Goal: Navigation & Orientation: Find specific page/section

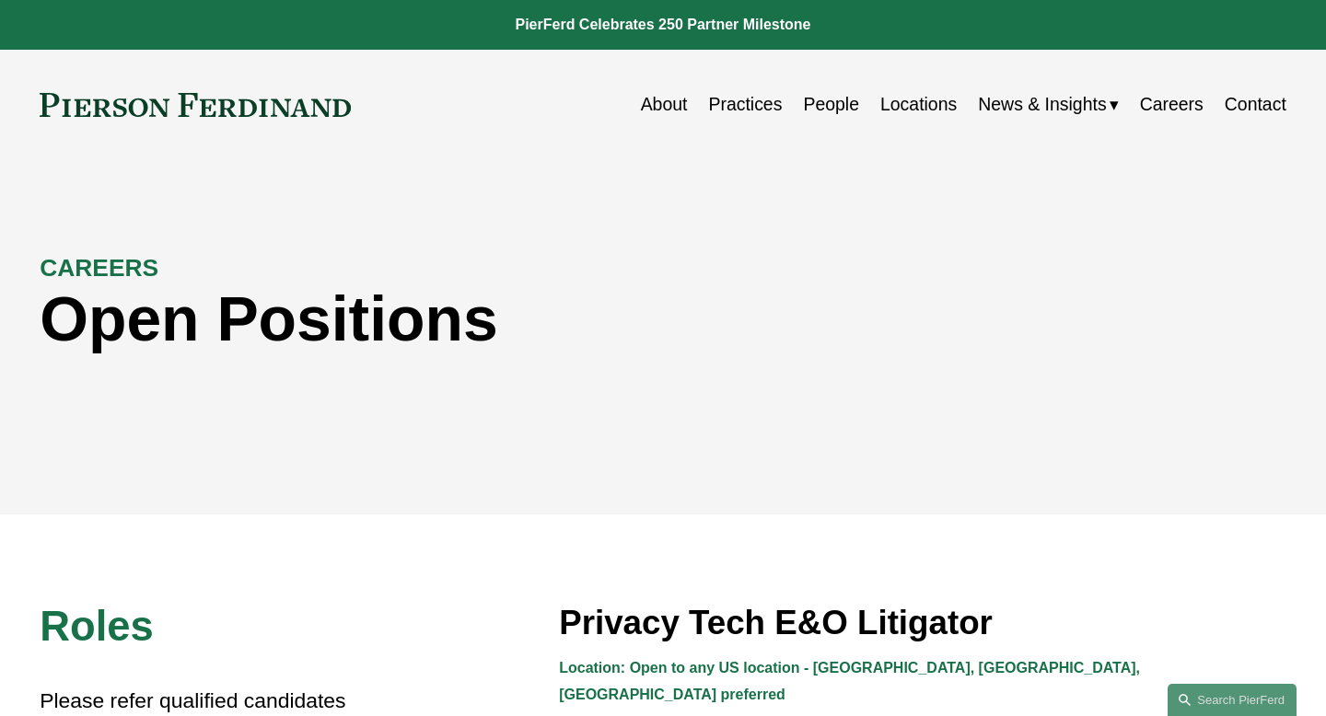
scroll to position [1114, 0]
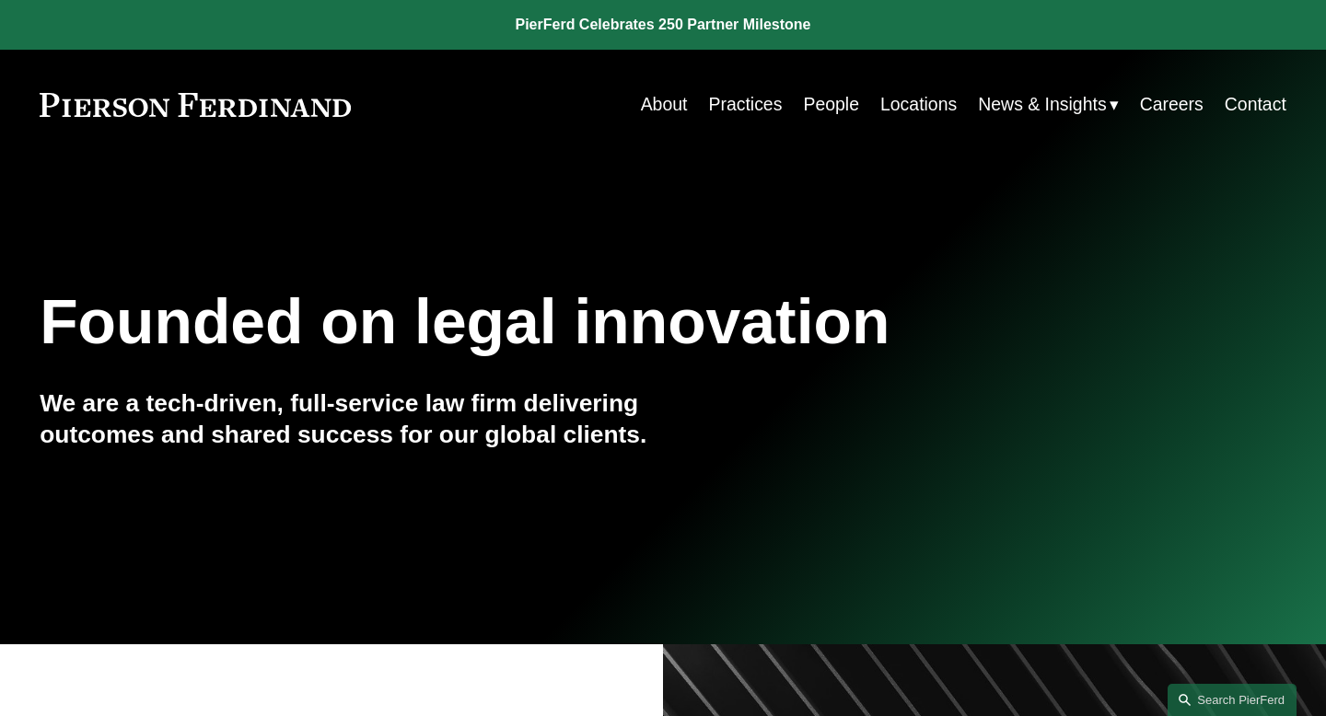
click at [652, 106] on link "About" at bounding box center [664, 105] width 47 height 36
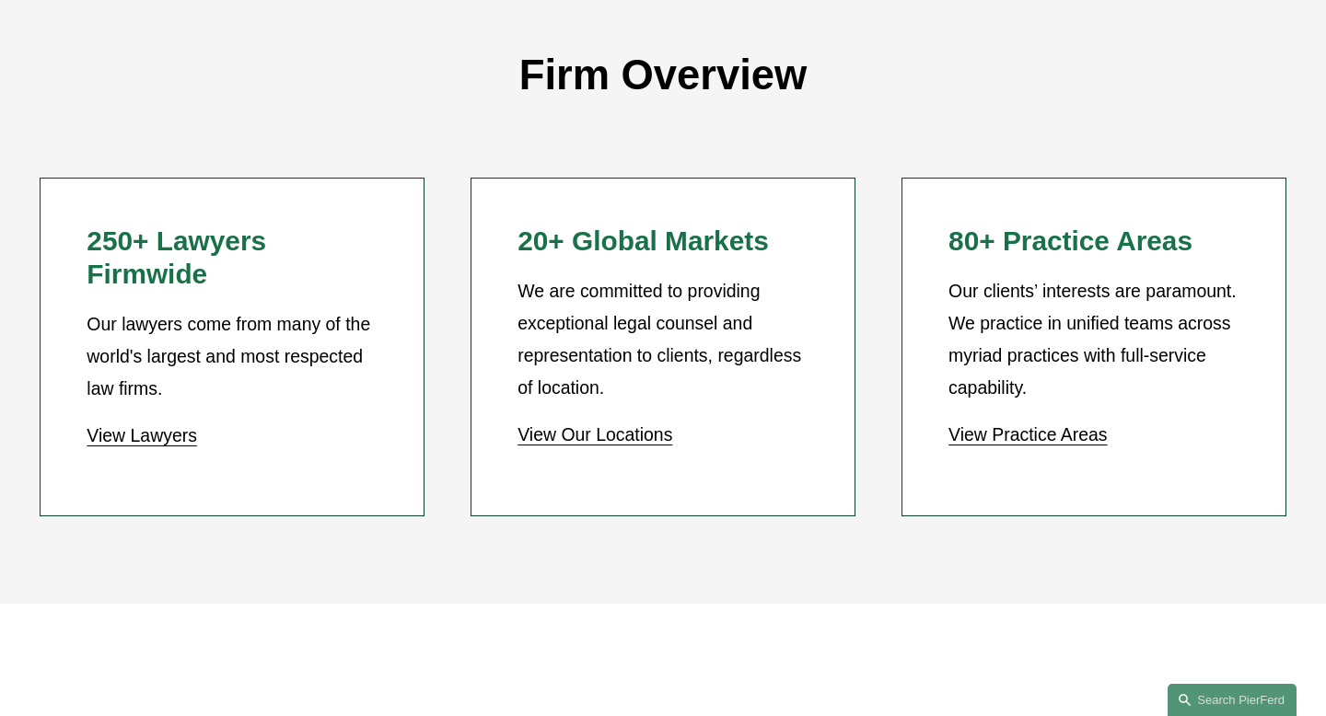
scroll to position [1577, 0]
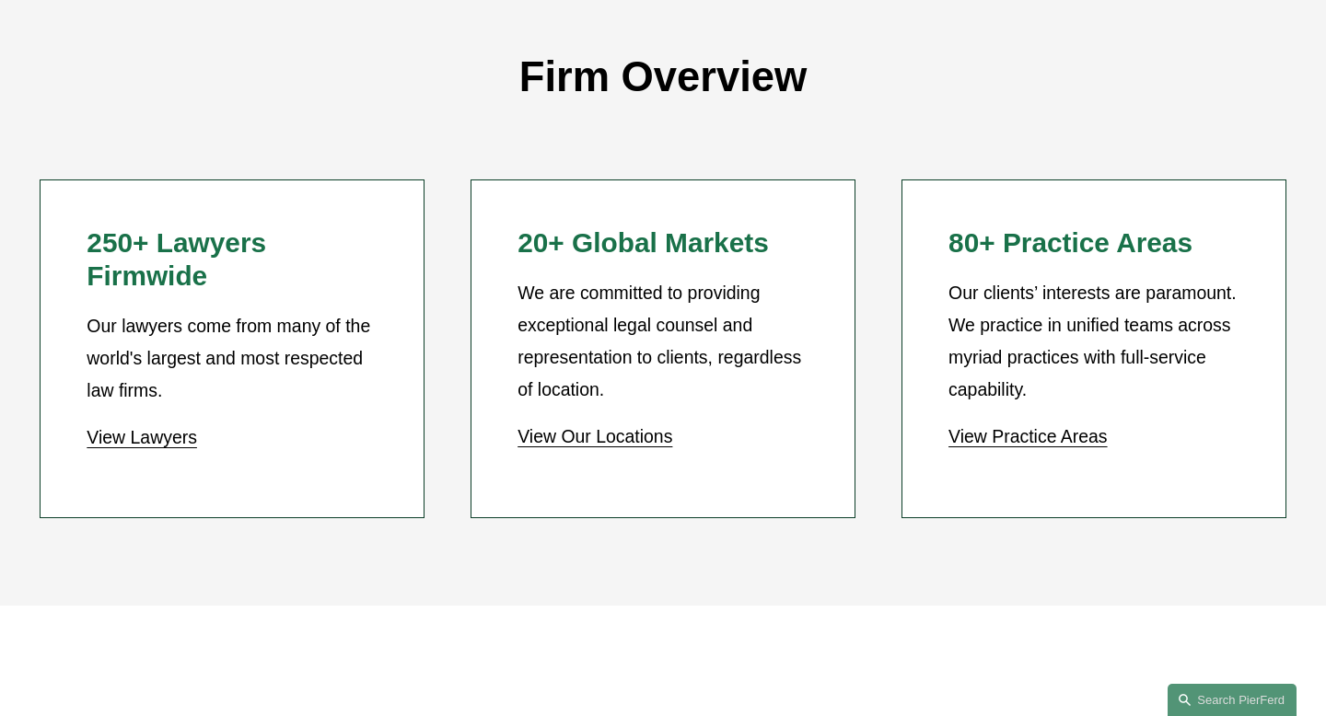
click at [653, 433] on link "View Our Locations" at bounding box center [595, 436] width 155 height 20
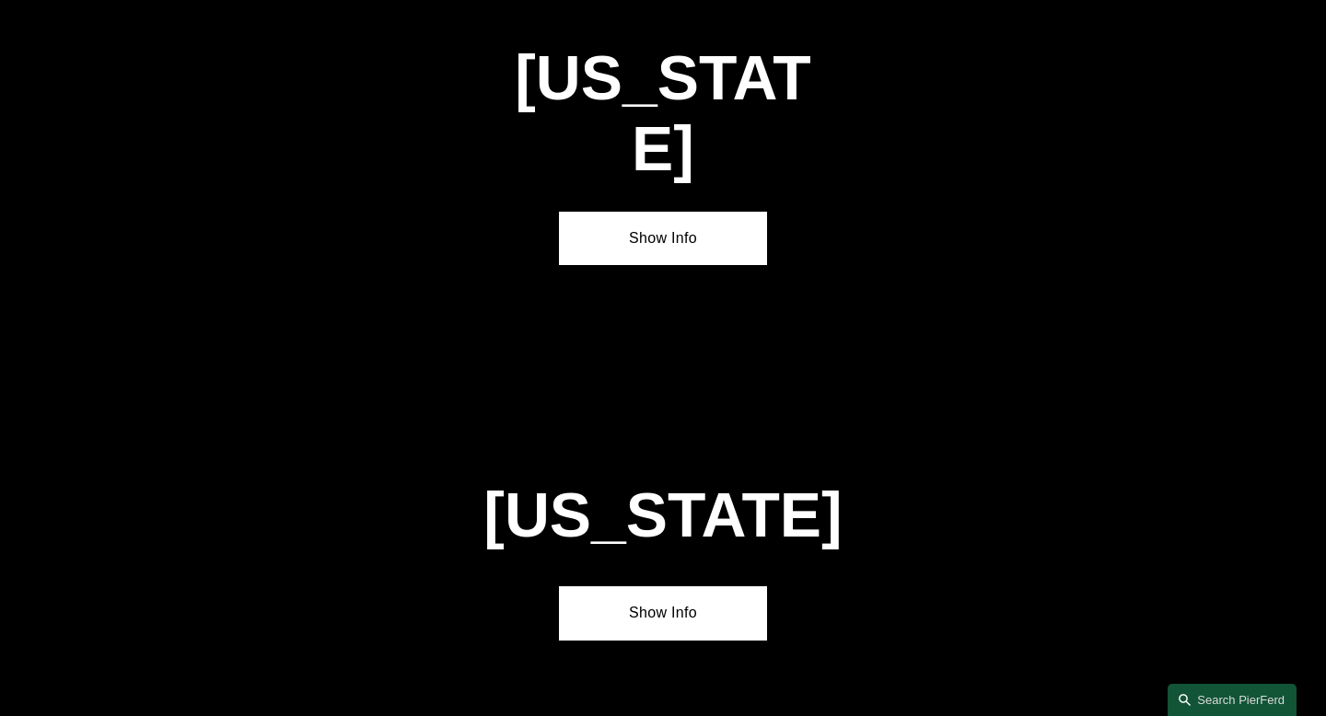
scroll to position [3164, 0]
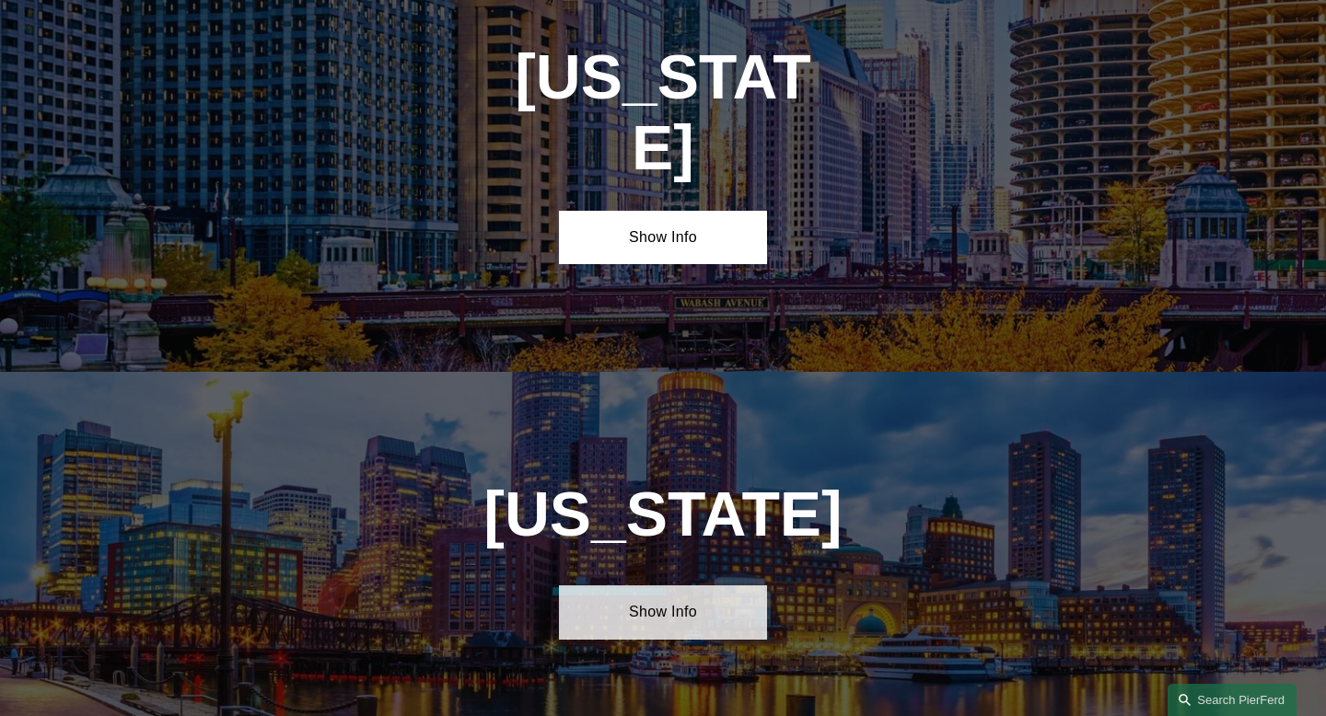
click at [663, 586] on link "Show Info" at bounding box center [663, 612] width 208 height 53
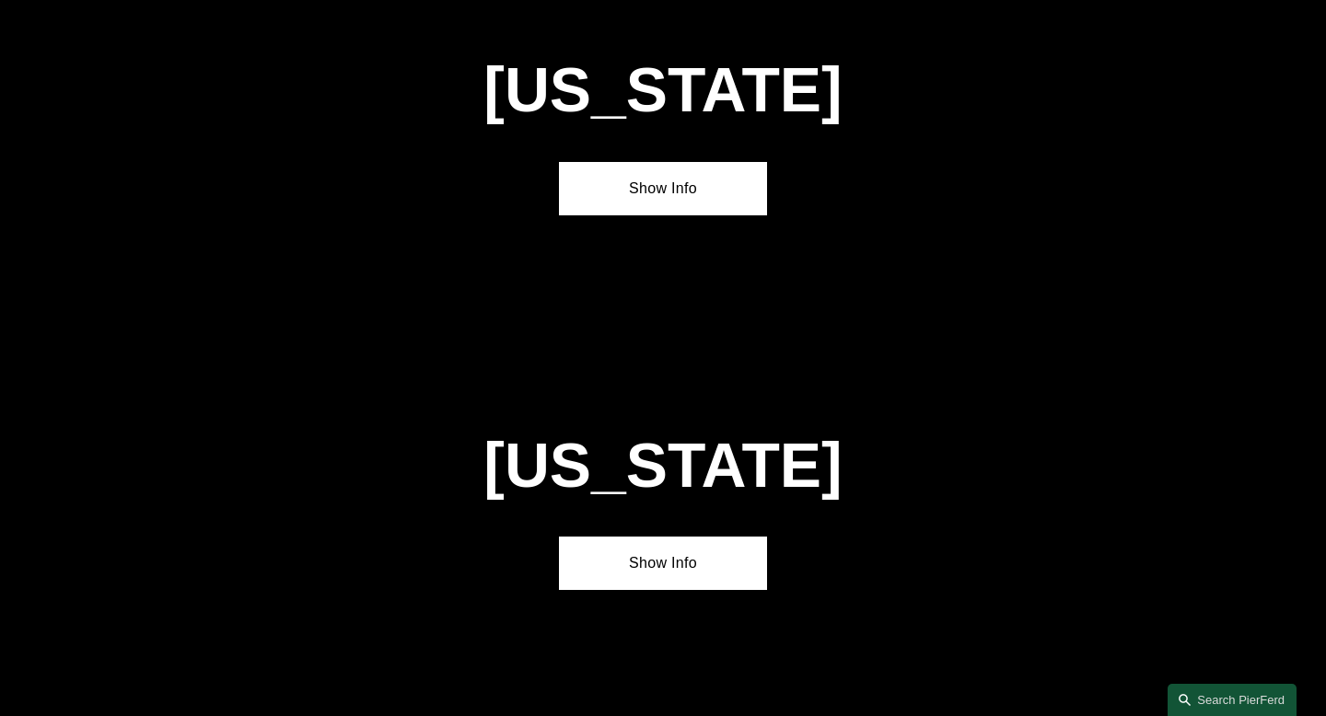
scroll to position [0, 0]
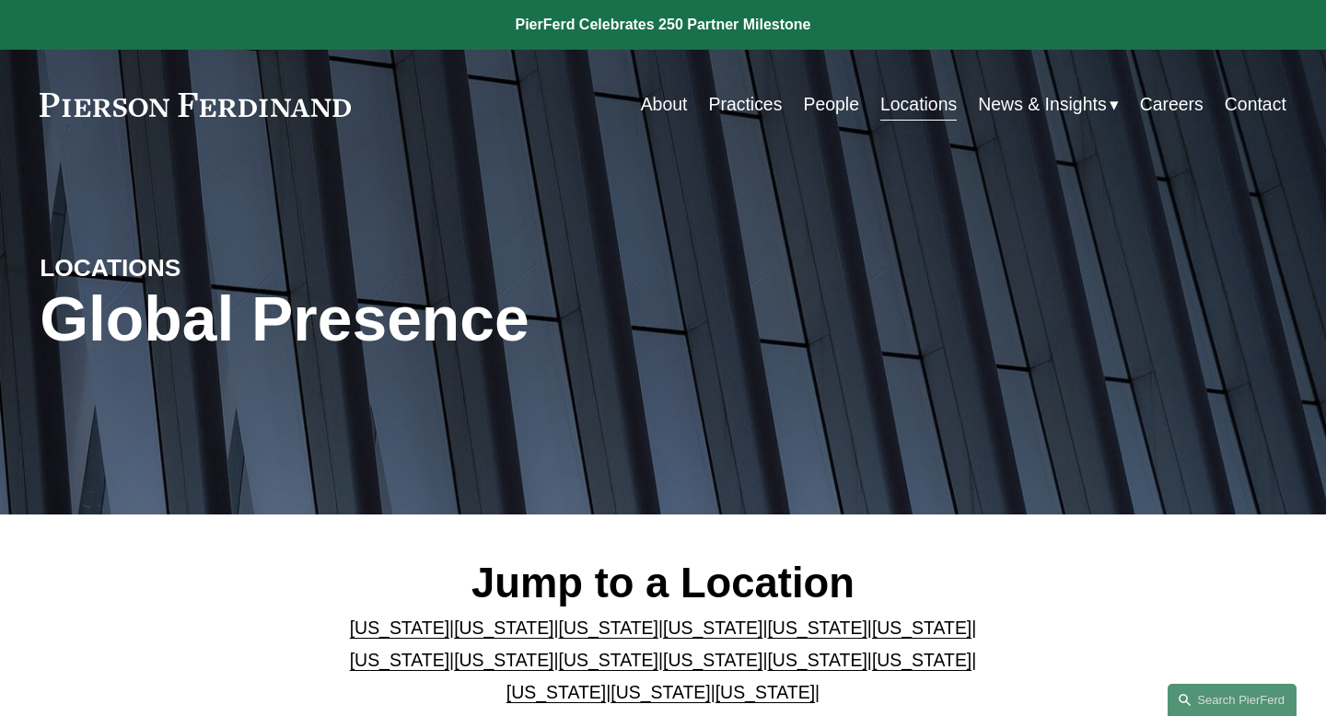
click at [718, 113] on link "Practices" at bounding box center [745, 105] width 74 height 36
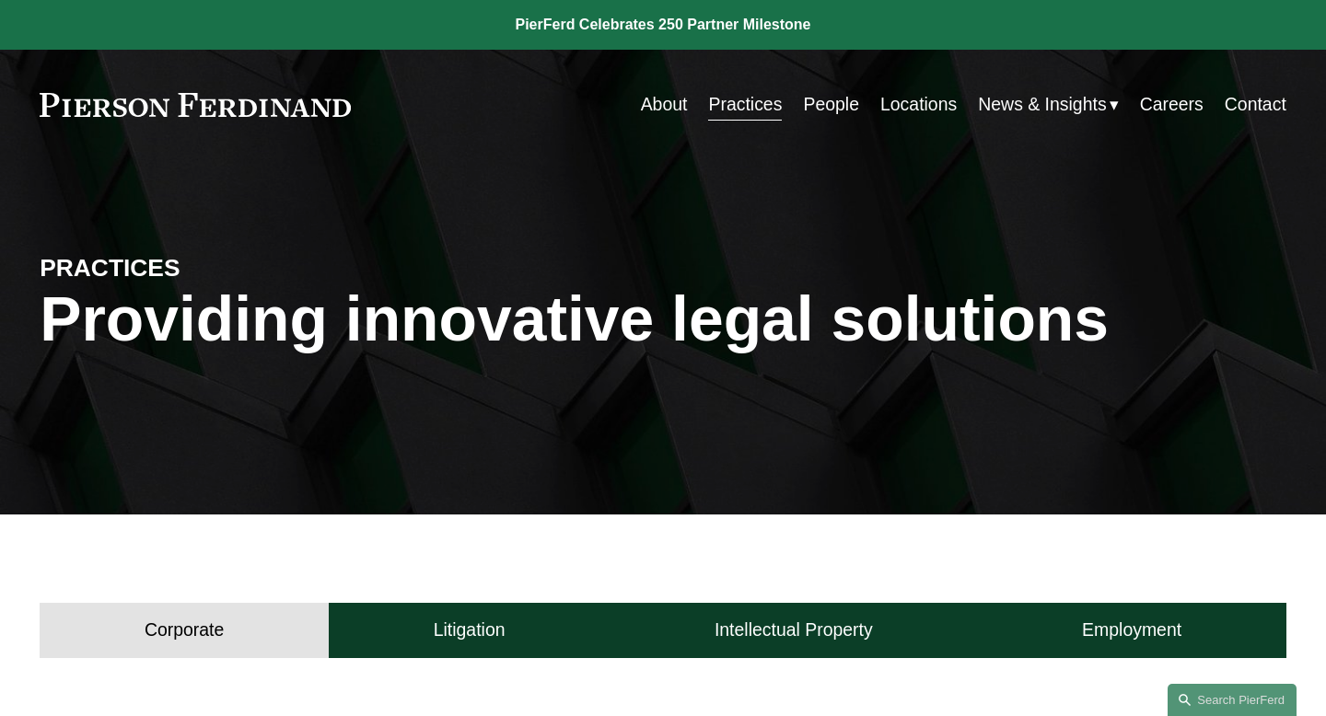
click at [1179, 92] on link "Careers" at bounding box center [1172, 105] width 64 height 36
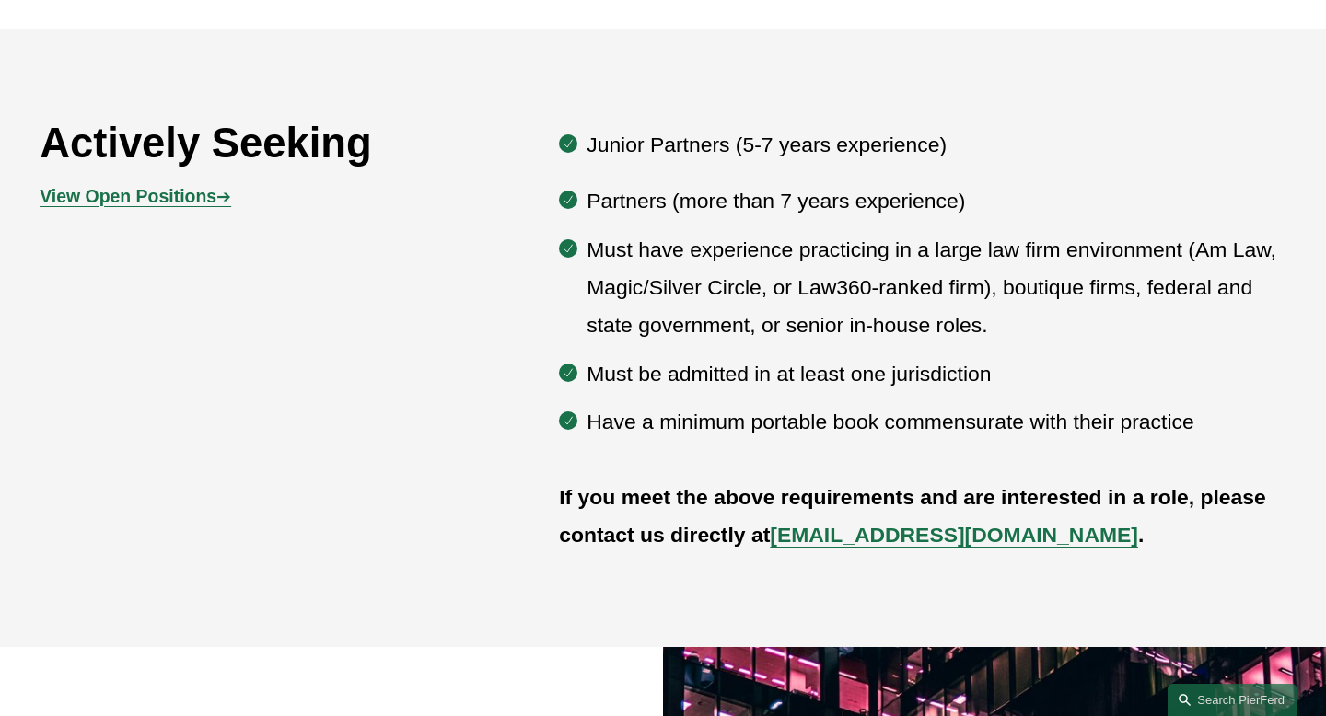
scroll to position [956, 0]
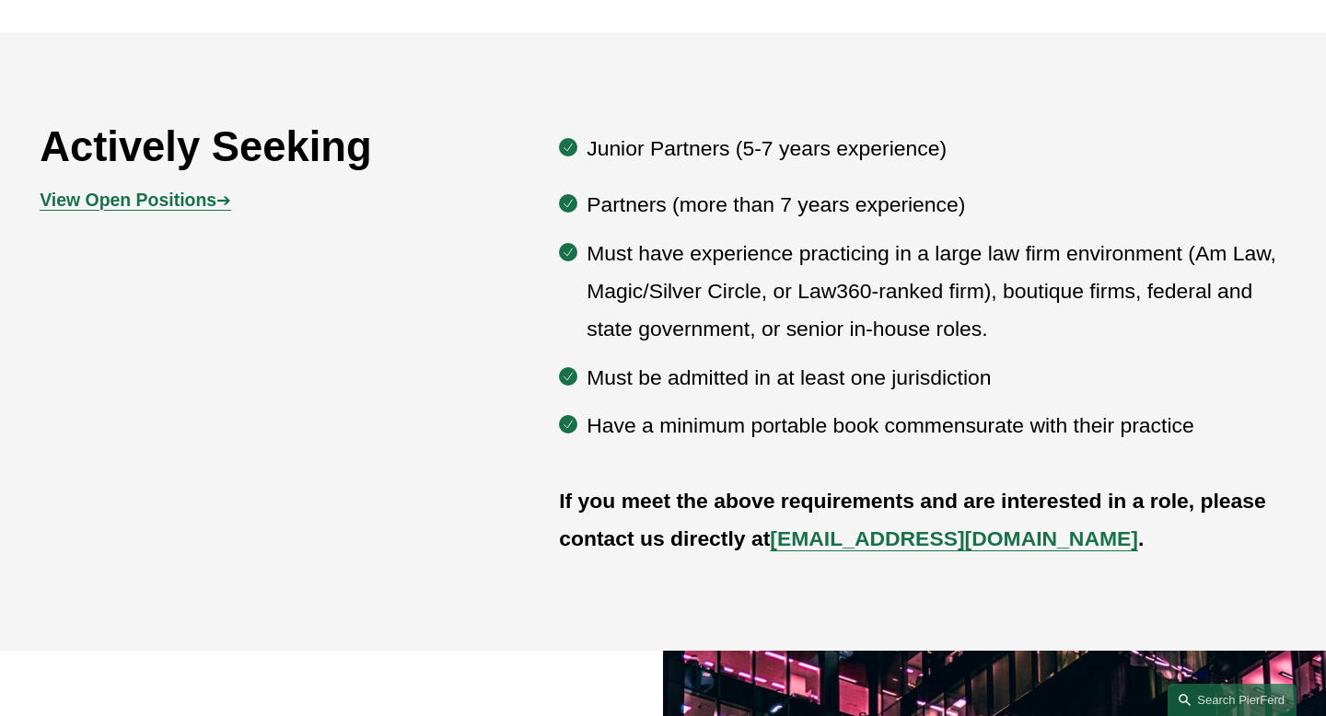
click at [137, 202] on strong "View Open Positions" at bounding box center [128, 200] width 177 height 20
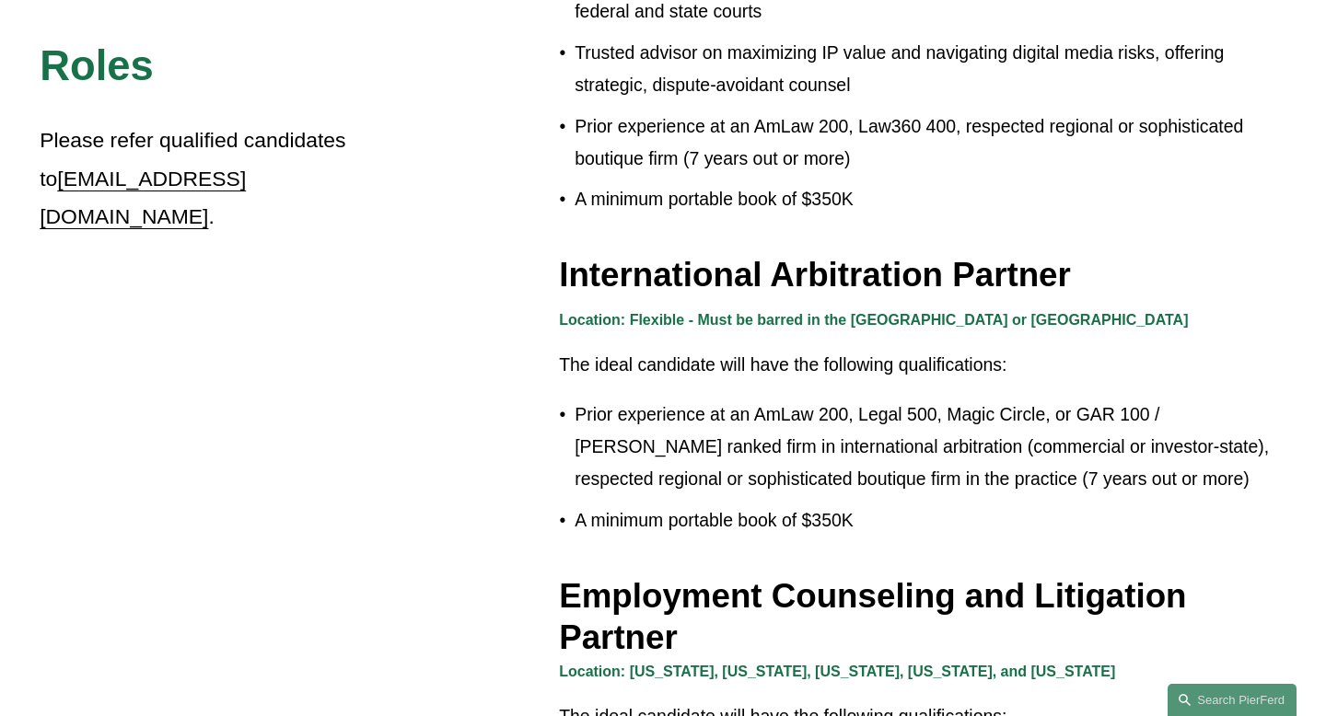
scroll to position [2139, 0]
